Goal: Task Accomplishment & Management: Manage account settings

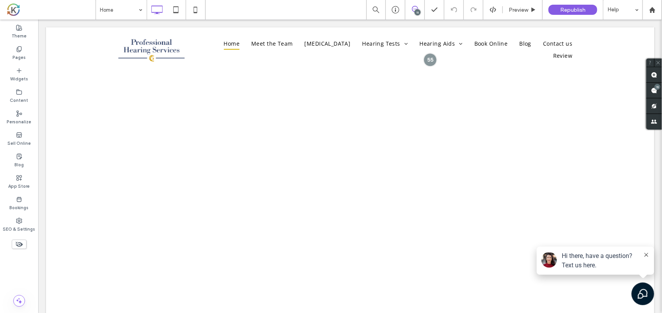
scroll to position [395, 0]
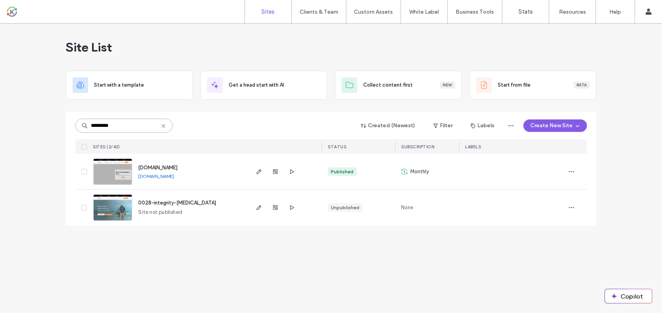
click at [123, 129] on input "*********" at bounding box center [124, 126] width 98 height 14
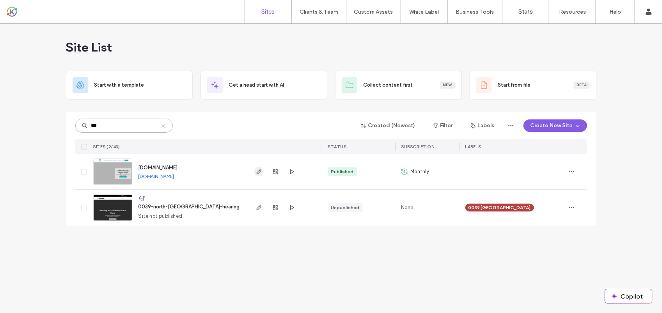
type input "***"
click at [260, 172] on icon "button" at bounding box center [259, 172] width 6 height 6
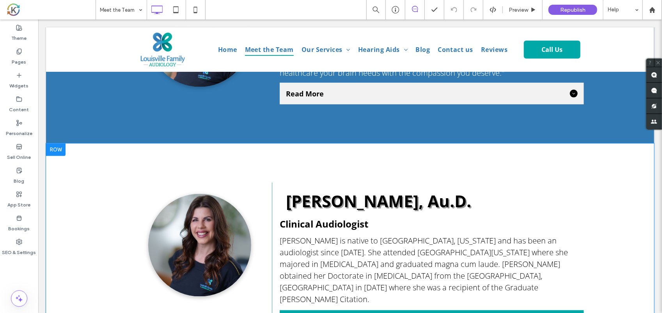
scroll to position [520, 0]
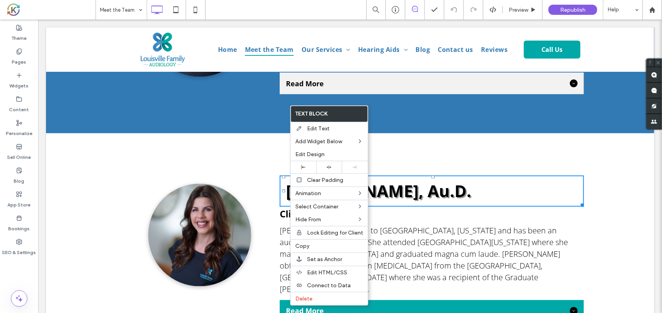
click at [384, 155] on div "Click To Paste Aynsley Holzen, Au.D. Clinical Audiologist Dr. Aynsley Holzen is…" at bounding box center [350, 246] width 608 height 227
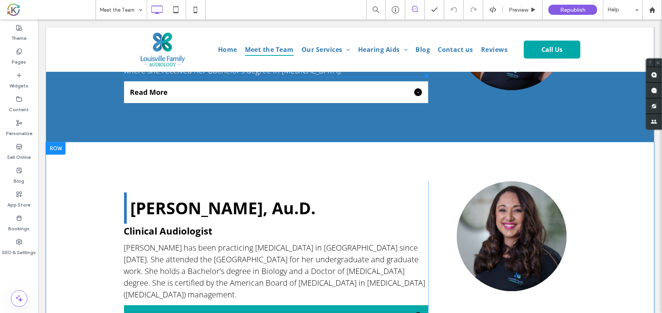
scroll to position [941, 0]
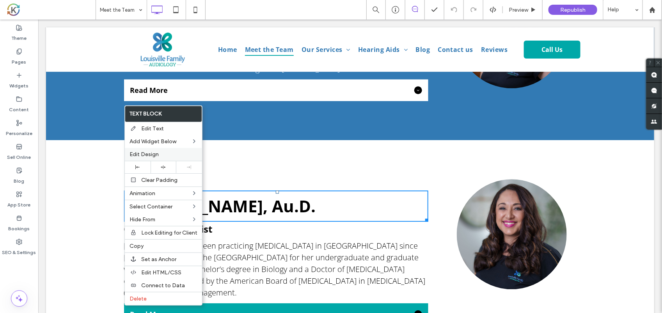
click at [156, 156] on span "Edit Design" at bounding box center [144, 154] width 29 height 7
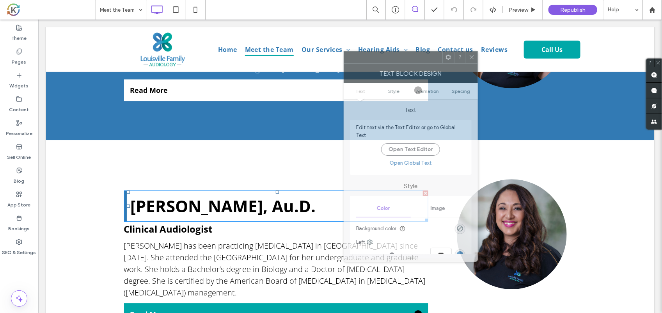
drag, startPoint x: 492, startPoint y: 61, endPoint x: 384, endPoint y: 61, distance: 107.3
click at [384, 61] on div at bounding box center [393, 58] width 98 height 12
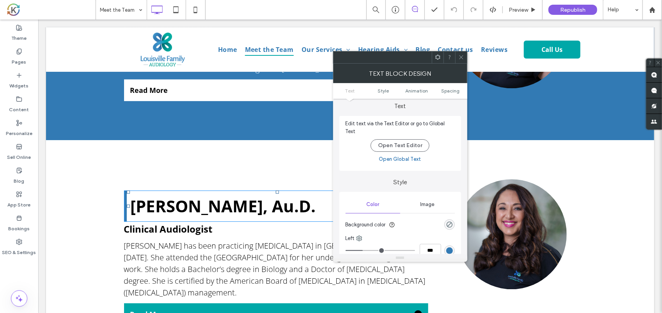
scroll to position [0, 0]
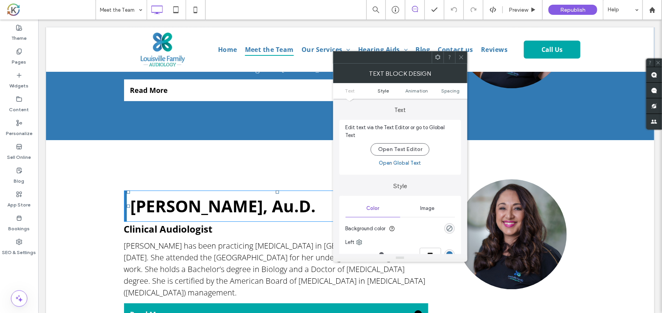
click at [379, 90] on span "Style" at bounding box center [383, 91] width 11 height 6
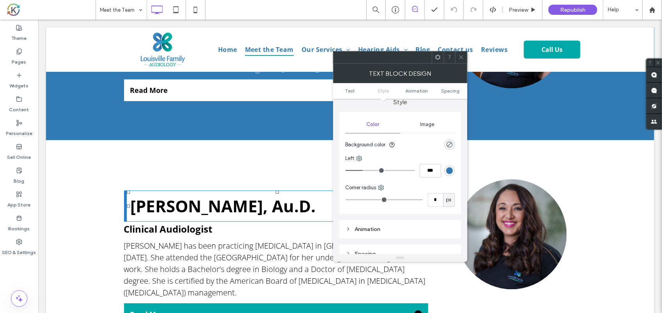
scroll to position [83, 0]
click at [416, 92] on span "Animation" at bounding box center [417, 91] width 23 height 6
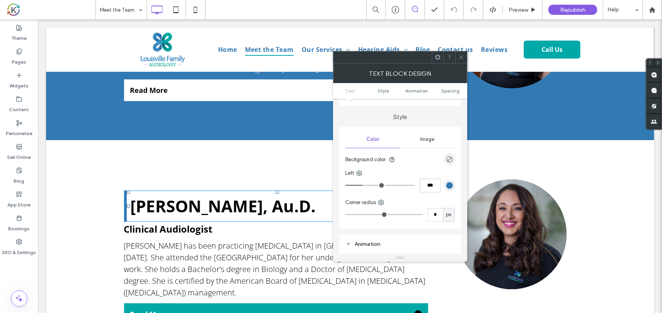
click at [348, 92] on span "Text" at bounding box center [350, 91] width 10 height 6
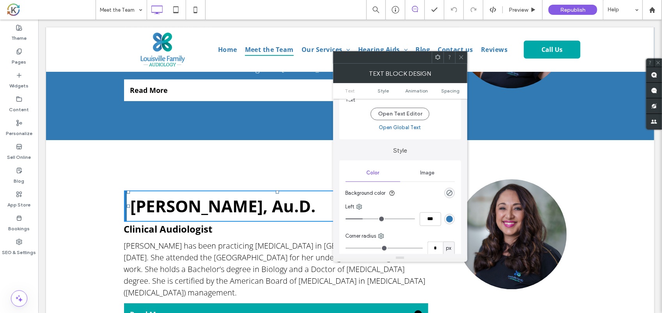
scroll to position [64, 0]
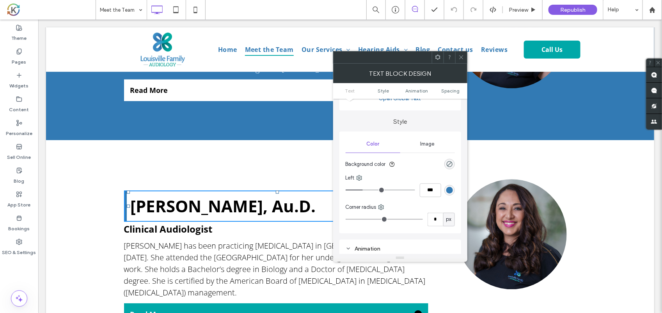
click at [447, 188] on div "rgb(50, 122, 180)" at bounding box center [449, 190] width 7 height 7
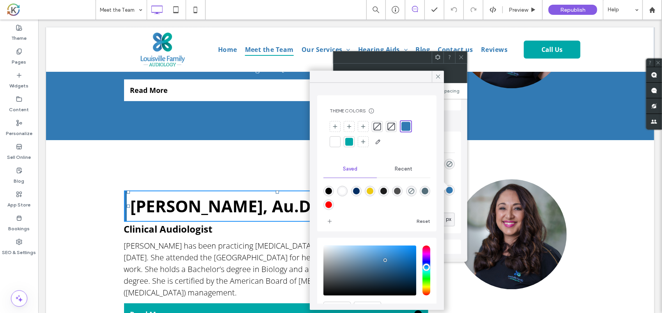
type input "*******"
drag, startPoint x: 331, startPoint y: 265, endPoint x: 298, endPoint y: 338, distance: 79.8
click at [298, 313] on html ".wqwq-1{fill:#231f20;} .cls-1q, .cls-2q { fill-rule: evenodd; } .cls-2q { fill:…" at bounding box center [331, 156] width 662 height 313
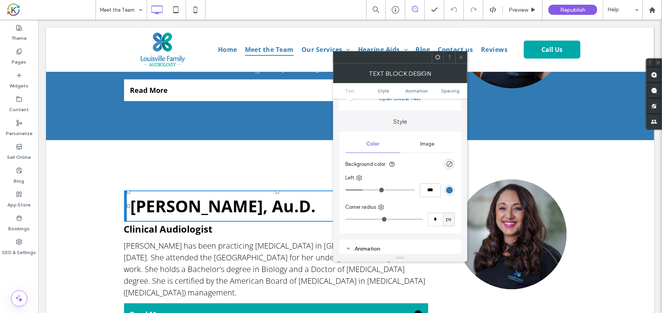
click at [451, 187] on div "rgb(50, 122, 180)" at bounding box center [449, 190] width 7 height 7
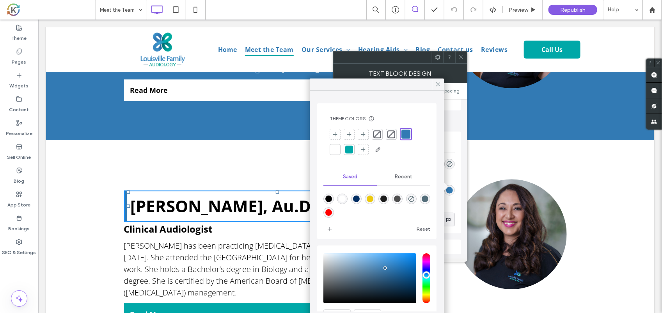
click at [327, 298] on div "saturation and value" at bounding box center [369, 278] width 93 height 50
type input "*"
type input "*******"
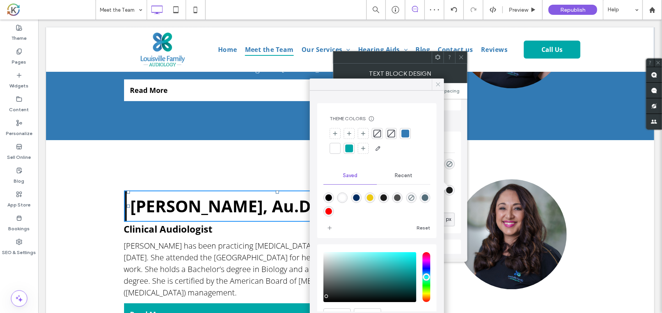
click at [439, 86] on icon at bounding box center [438, 84] width 7 height 7
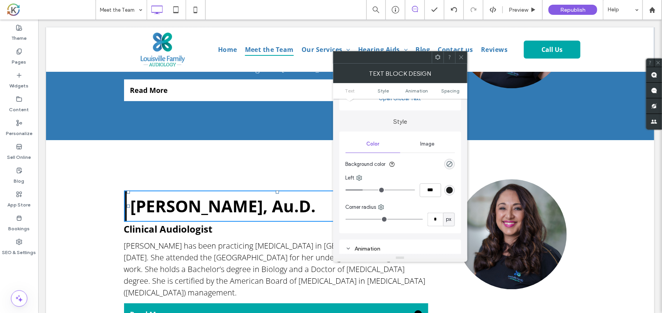
click at [460, 58] on icon at bounding box center [462, 57] width 6 height 6
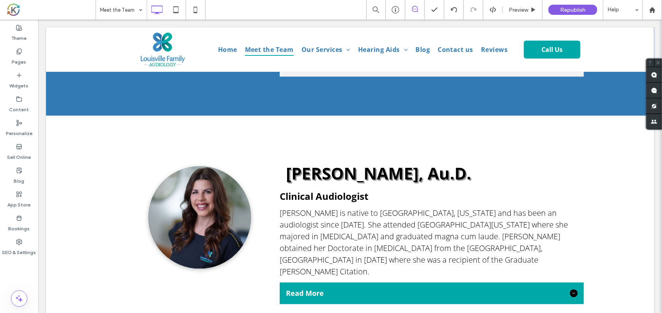
scroll to position [537, 0]
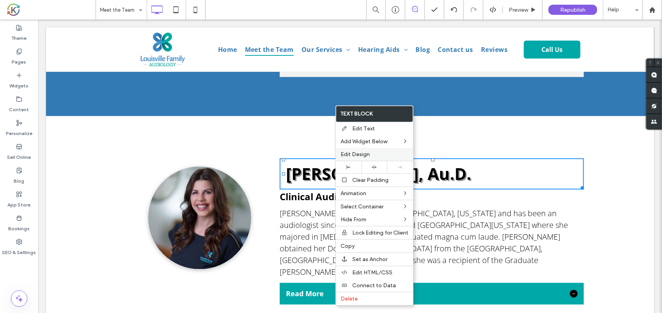
click at [360, 151] on div "Edit Design" at bounding box center [374, 154] width 77 height 13
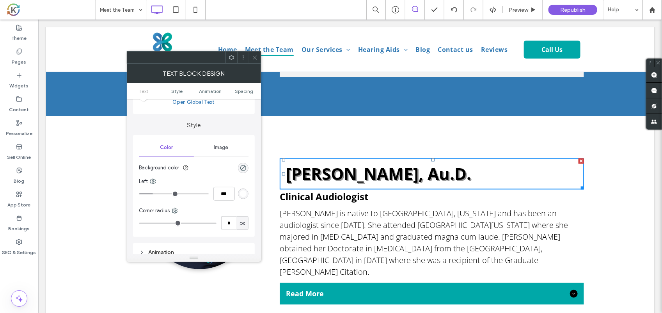
scroll to position [61, 0]
click at [240, 190] on div "rgb(255, 255, 255)" at bounding box center [243, 193] width 7 height 7
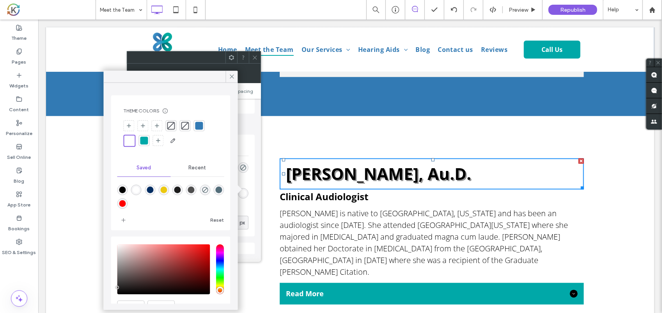
type input "*******"
drag, startPoint x: 133, startPoint y: 278, endPoint x: 119, endPoint y: 291, distance: 19.1
click at [119, 291] on div "saturation and value" at bounding box center [163, 269] width 93 height 50
click at [232, 76] on use at bounding box center [232, 77] width 4 height 4
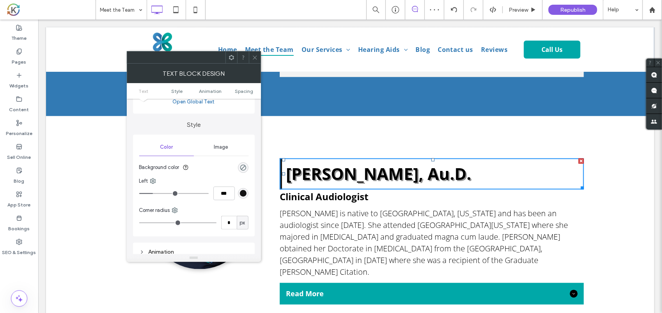
click at [254, 56] on icon at bounding box center [255, 58] width 6 height 6
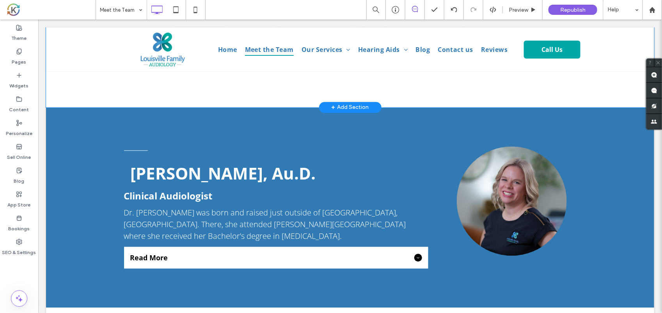
scroll to position [774, 0]
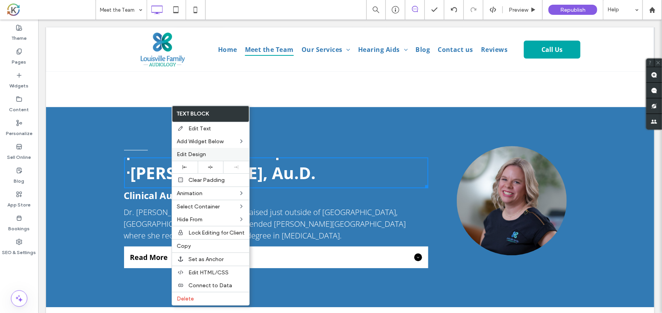
click at [215, 155] on label "Edit Design" at bounding box center [211, 154] width 68 height 7
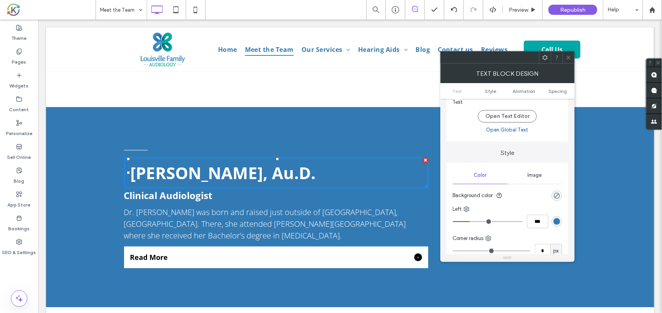
scroll to position [34, 0]
click at [558, 218] on div "rgb(50, 122, 180)" at bounding box center [557, 221] width 7 height 7
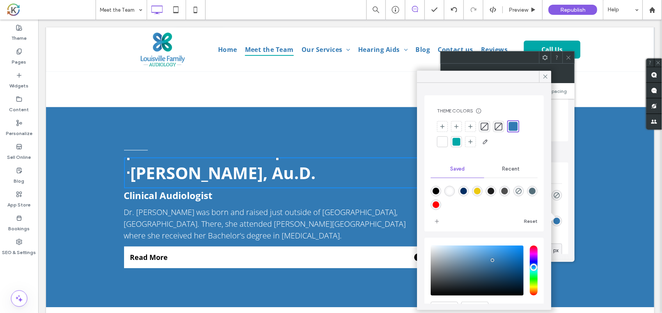
click at [433, 250] on div "saturation and value" at bounding box center [477, 270] width 93 height 50
type input "*"
type input "*******"
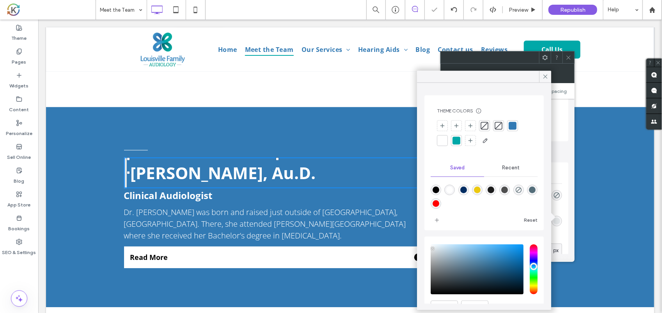
click at [433, 250] on div "saturation and value" at bounding box center [477, 269] width 93 height 50
type input "*"
type input "*******"
click at [549, 77] on div at bounding box center [545, 77] width 12 height 12
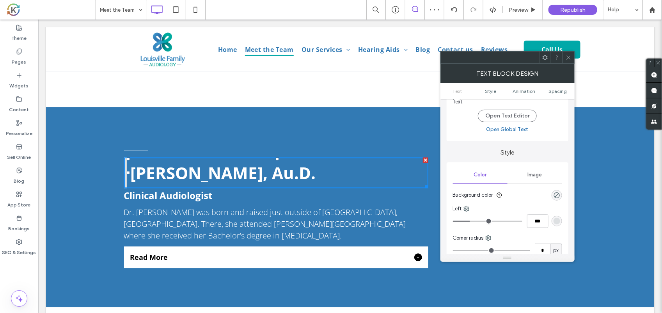
click at [569, 58] on icon at bounding box center [569, 58] width 6 height 6
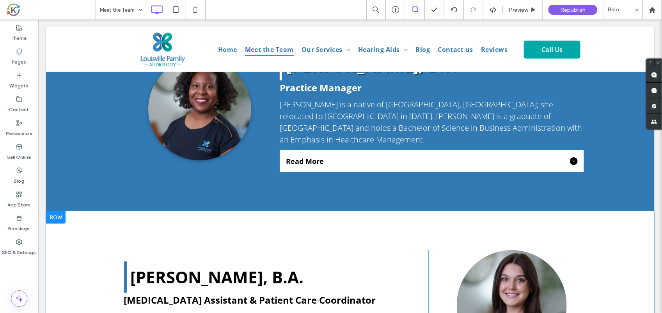
scroll to position [1349, 0]
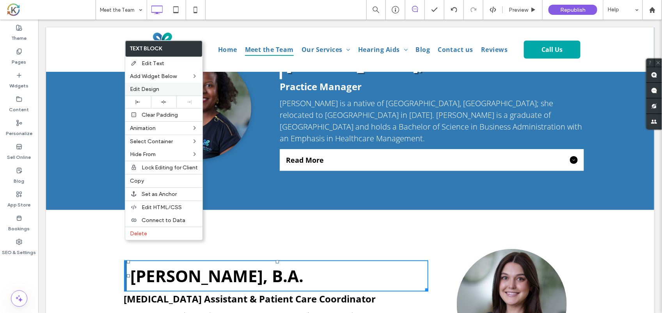
click at [166, 92] on label "Edit Design" at bounding box center [164, 89] width 68 height 7
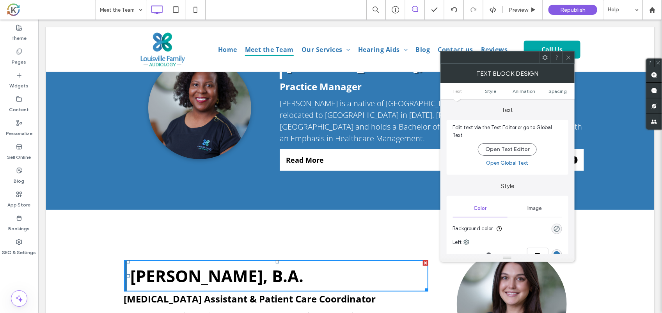
click at [558, 251] on div "rgb(50, 122, 180)" at bounding box center [557, 254] width 7 height 7
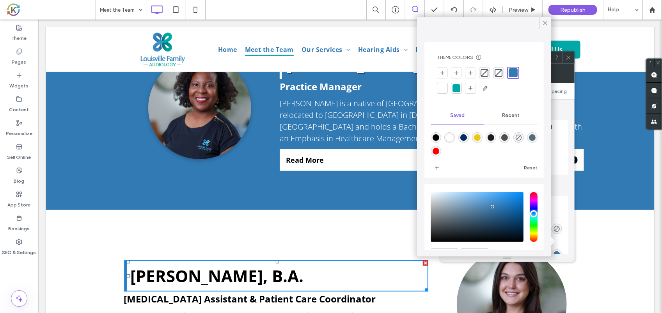
click at [441, 198] on div "saturation and value" at bounding box center [477, 217] width 93 height 50
type input "*"
type input "*******"
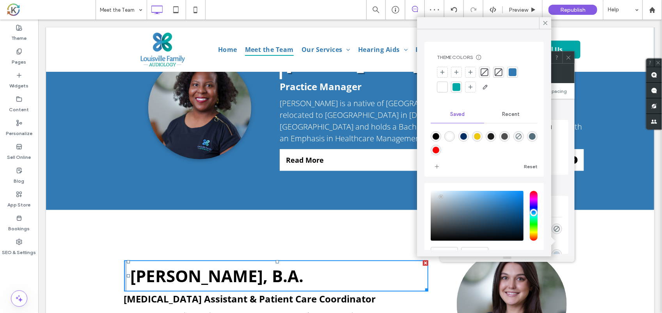
click at [434, 237] on div "saturation and value" at bounding box center [477, 216] width 93 height 50
type input "*"
type input "*******"
click at [544, 20] on icon at bounding box center [545, 23] width 7 height 7
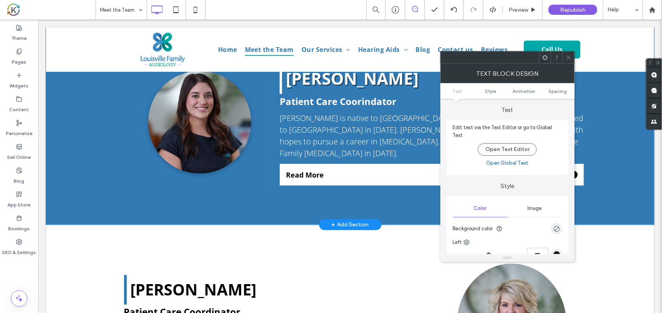
scroll to position [1818, 0]
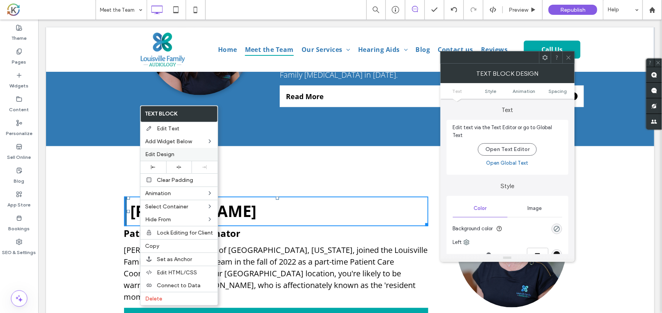
click at [158, 155] on span "Edit Design" at bounding box center [159, 154] width 29 height 7
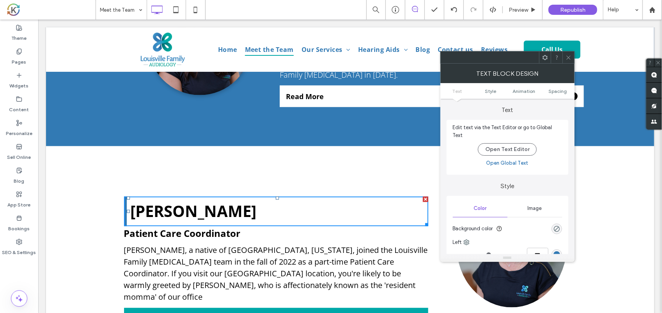
click at [556, 252] on div "rgb(50, 122, 180)" at bounding box center [557, 254] width 7 height 7
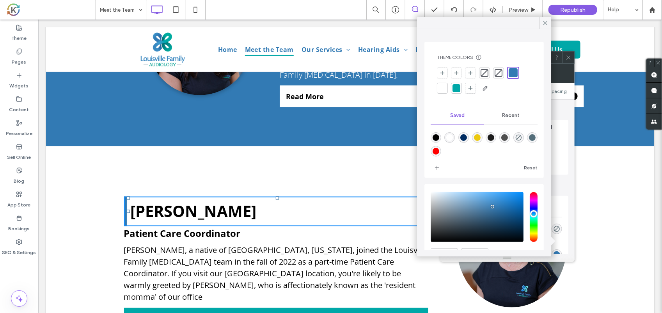
click at [434, 236] on div "saturation and value" at bounding box center [477, 217] width 93 height 50
type input "*"
type input "*******"
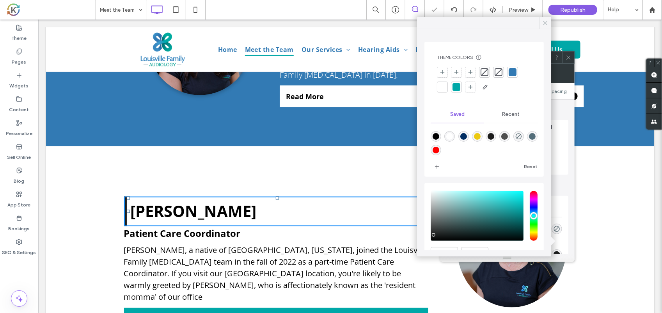
click at [544, 23] on icon at bounding box center [545, 23] width 7 height 7
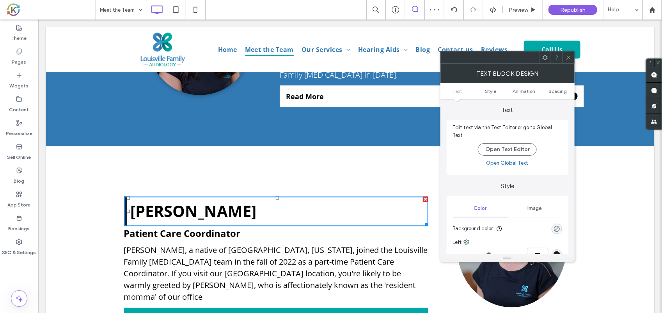
click at [566, 59] on icon at bounding box center [569, 58] width 6 height 6
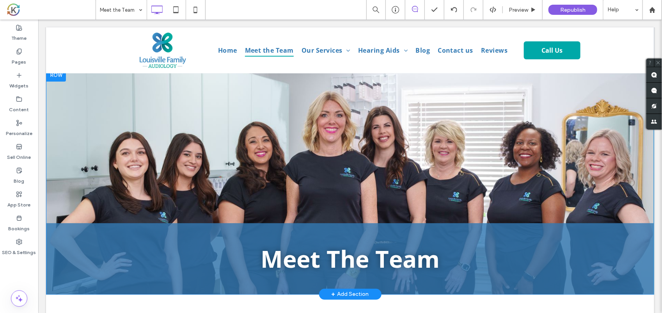
scroll to position [75, 0]
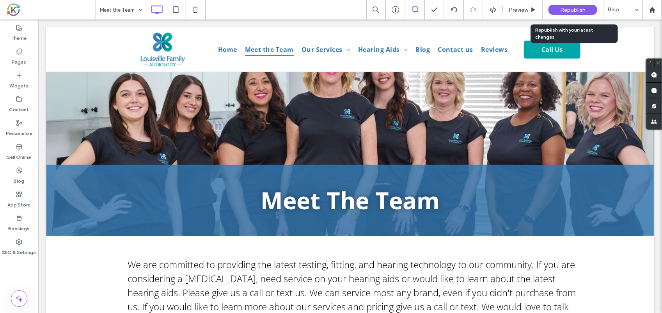
click at [567, 12] on span "Republish" at bounding box center [572, 10] width 25 height 7
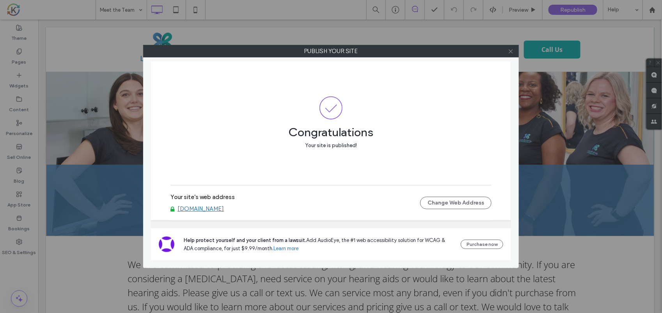
click at [510, 51] on icon at bounding box center [511, 51] width 6 height 6
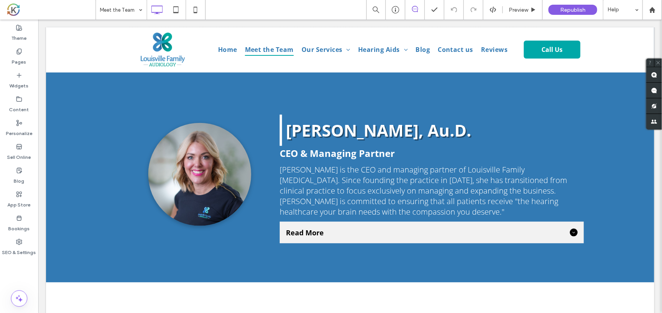
scroll to position [371, 0]
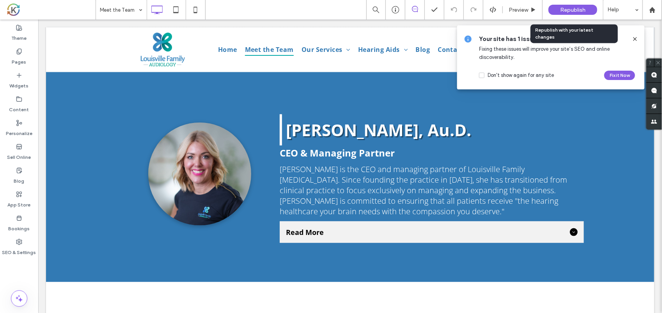
click at [568, 10] on span "Republish" at bounding box center [572, 10] width 25 height 7
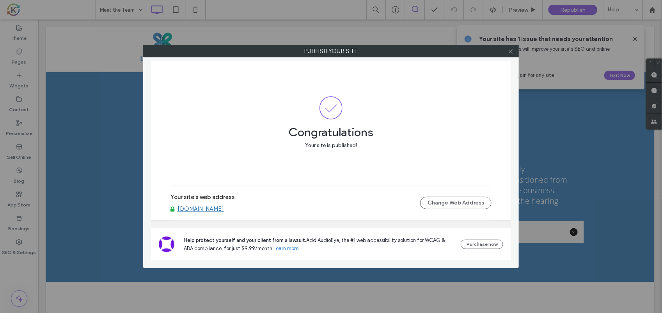
click at [512, 52] on icon at bounding box center [511, 51] width 6 height 6
